Goal: Obtain resource: Download file/media

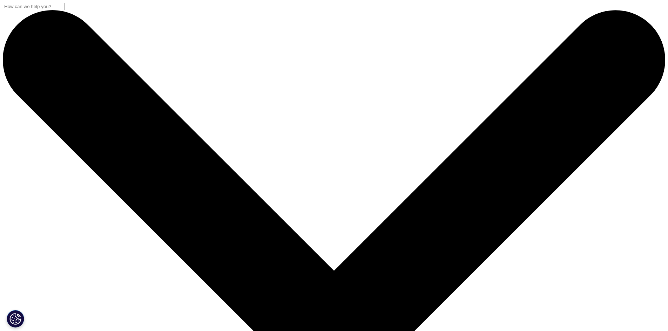
scroll to position [140, 0]
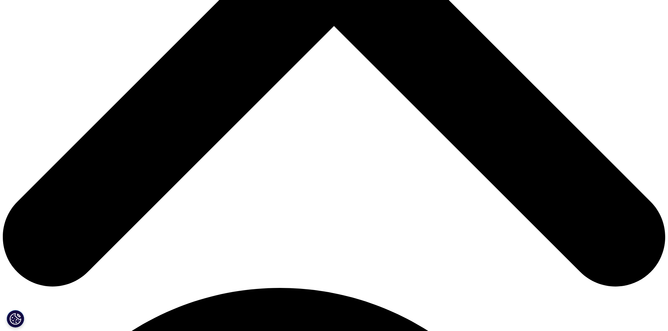
scroll to position [280, 0]
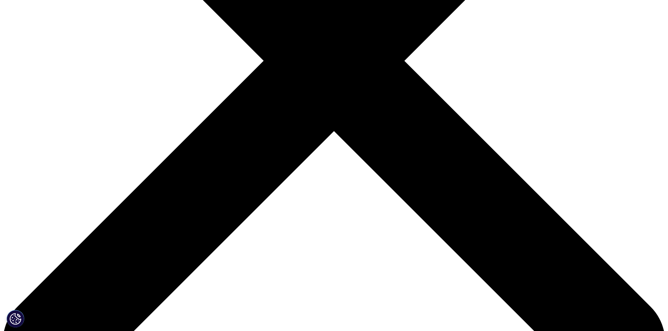
type input "Sakshi"
type input "Bansal"
type input "sbansal@baincapital.com"
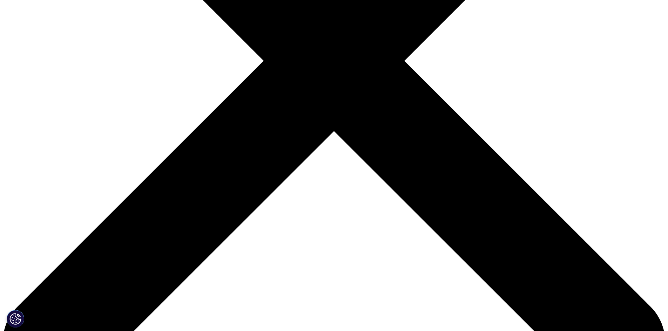
scroll to position [0, 0]
type input "Associate"
type input "Bain Capital"
select select "[GEOGRAPHIC_DATA]"
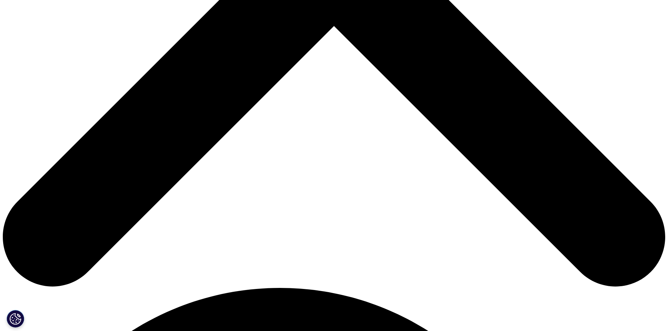
scroll to position [210, 0]
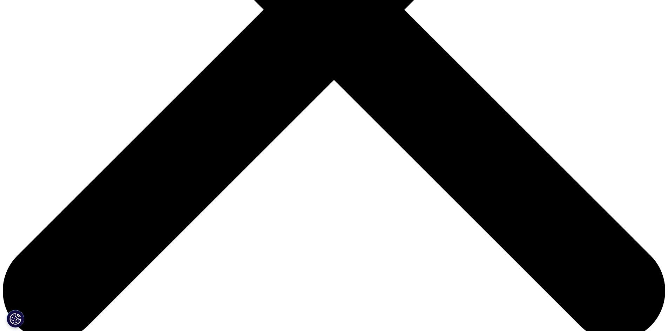
scroll to position [321, 0]
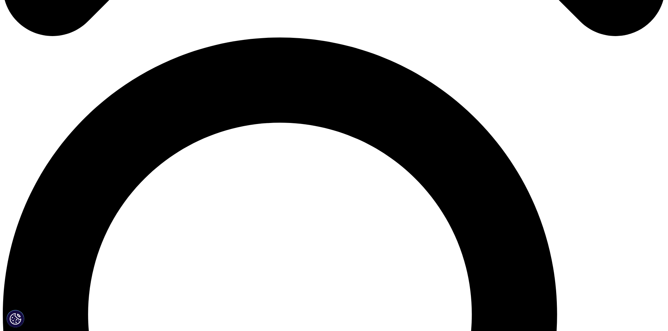
scroll to position [671, 0]
